Goal: Information Seeking & Learning: Learn about a topic

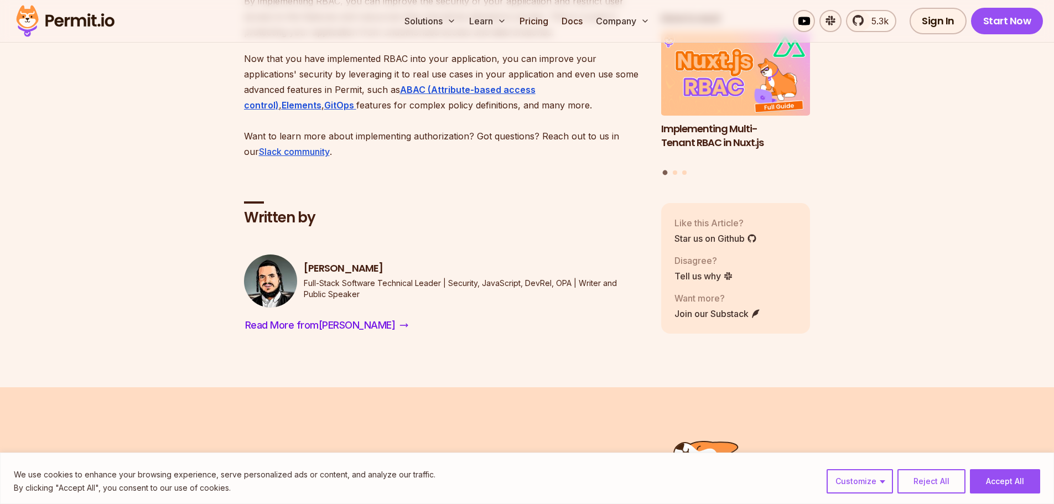
scroll to position [6253, 0]
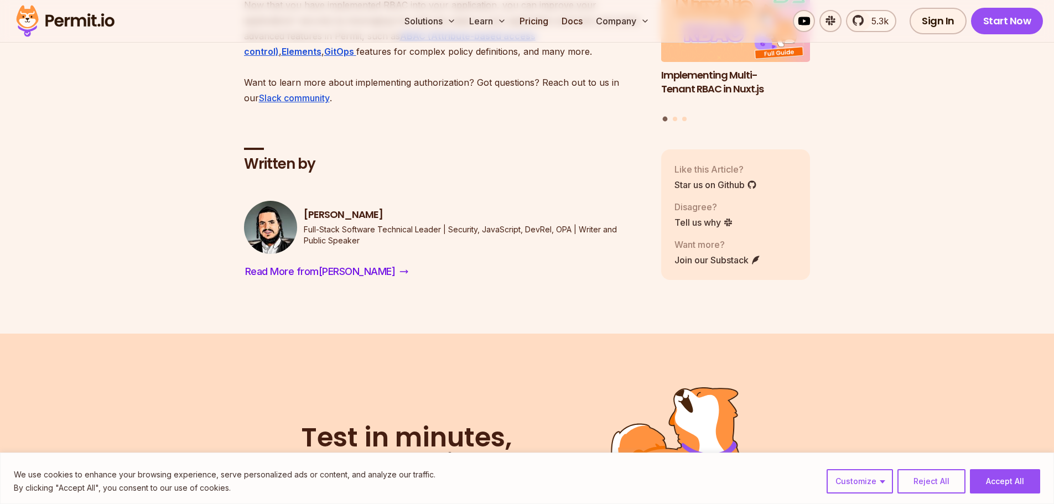
click at [50, 23] on img at bounding box center [65, 21] width 108 height 38
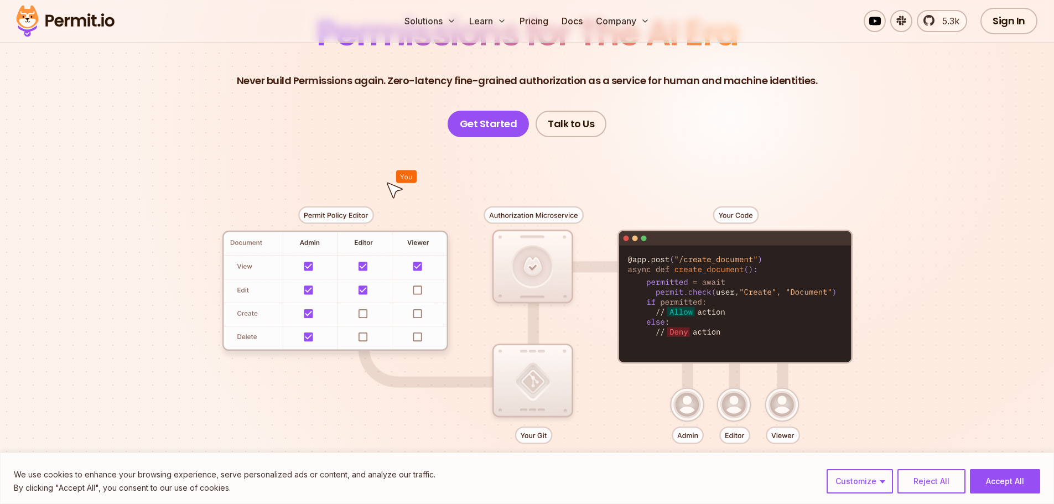
scroll to position [166, 0]
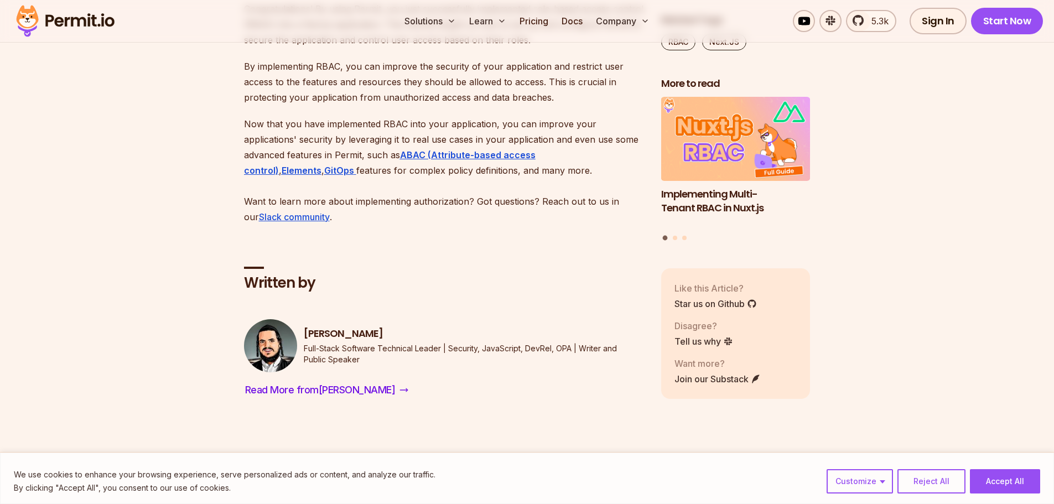
scroll to position [6253, 0]
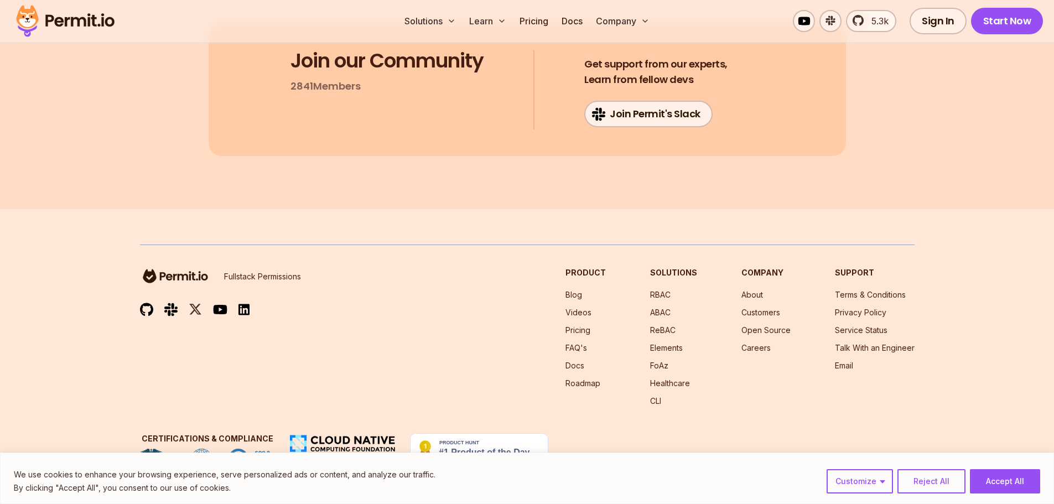
scroll to position [16069, 0]
